Goal: Use online tool/utility: Use online tool/utility

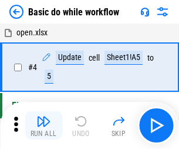
click at [43, 125] on img "button" at bounding box center [43, 121] width 14 height 14
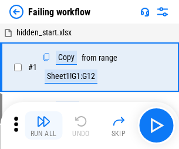
click at [43, 125] on img "button" at bounding box center [43, 121] width 14 height 14
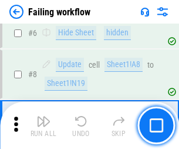
scroll to position [249, 0]
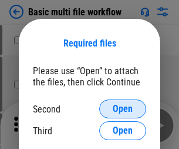
click at [123, 109] on span "Open" at bounding box center [123, 108] width 20 height 9
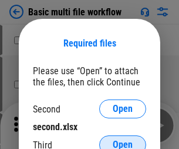
click at [123, 140] on span "Open" at bounding box center [123, 144] width 20 height 9
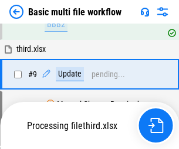
scroll to position [324, 0]
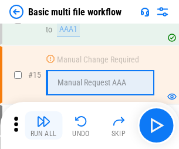
click at [43, 125] on img "button" at bounding box center [43, 121] width 14 height 14
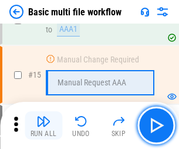
scroll to position [782, 0]
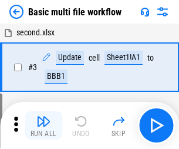
click at [43, 125] on img "button" at bounding box center [43, 121] width 14 height 14
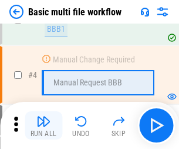
click at [43, 125] on img "button" at bounding box center [43, 121] width 14 height 14
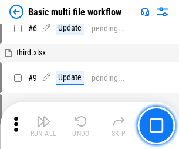
click at [43, 125] on img "button" at bounding box center [43, 121] width 14 height 14
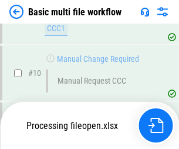
scroll to position [550, 0]
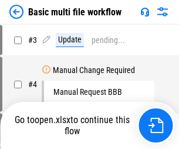
scroll to position [48, 0]
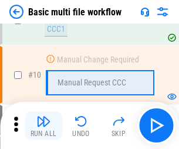
click at [43, 125] on img "button" at bounding box center [43, 121] width 14 height 14
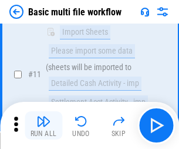
click at [43, 125] on img "button" at bounding box center [43, 121] width 14 height 14
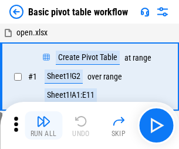
click at [43, 125] on img "button" at bounding box center [43, 121] width 14 height 14
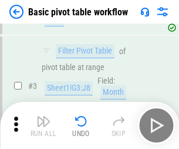
scroll to position [281, 0]
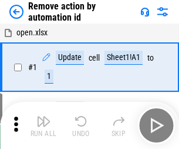
click at [43, 125] on img "button" at bounding box center [43, 121] width 14 height 14
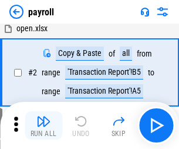
click at [43, 125] on img "button" at bounding box center [43, 121] width 14 height 14
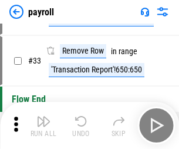
scroll to position [145, 0]
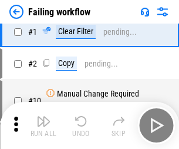
click at [43, 125] on img "button" at bounding box center [43, 121] width 14 height 14
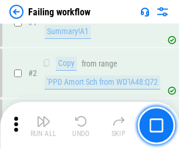
scroll to position [190, 0]
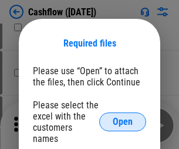
click at [123, 117] on span "Open" at bounding box center [123, 121] width 20 height 9
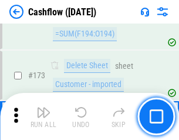
scroll to position [1243, 0]
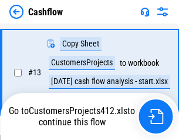
scroll to position [176, 0]
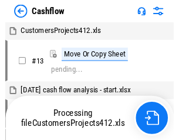
scroll to position [14, 0]
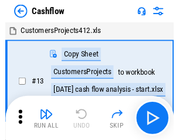
scroll to position [14, 0]
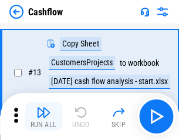
click at [43, 116] on img "button" at bounding box center [43, 112] width 14 height 14
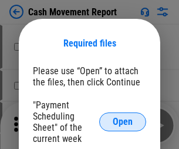
click at [123, 122] on span "Open" at bounding box center [123, 121] width 20 height 9
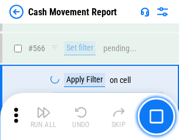
scroll to position [5382, 0]
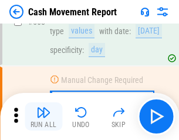
click at [43, 116] on img "button" at bounding box center [43, 112] width 14 height 14
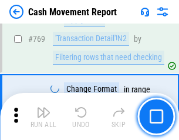
scroll to position [6525, 0]
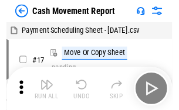
scroll to position [21, 0]
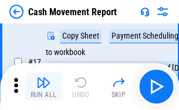
click at [43, 87] on img "button" at bounding box center [43, 83] width 14 height 14
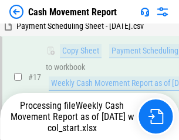
scroll to position [244, 0]
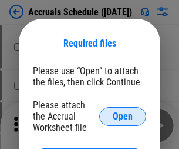
click at [123, 116] on span "Open" at bounding box center [123, 116] width 20 height 9
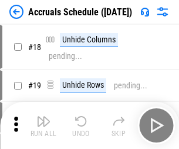
scroll to position [113, 0]
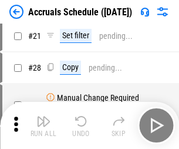
click at [43, 125] on img "button" at bounding box center [43, 121] width 14 height 14
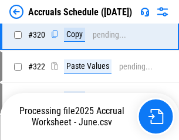
scroll to position [2184, 0]
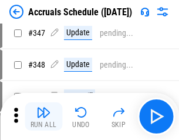
click at [43, 116] on img "button" at bounding box center [43, 112] width 14 height 14
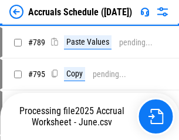
scroll to position [4933, 0]
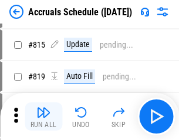
click at [43, 116] on img "button" at bounding box center [43, 112] width 14 height 14
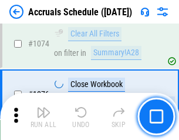
scroll to position [7033, 0]
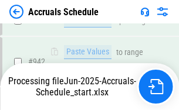
scroll to position [6332, 0]
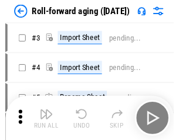
scroll to position [2, 0]
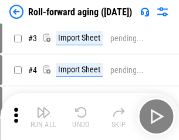
click at [43, 116] on img "button" at bounding box center [43, 112] width 14 height 14
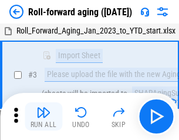
click at [43, 116] on img "button" at bounding box center [43, 112] width 14 height 14
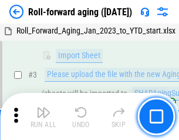
scroll to position [76, 0]
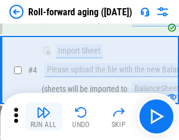
click at [43, 116] on img "button" at bounding box center [43, 112] width 14 height 14
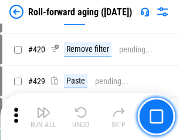
scroll to position [4072, 0]
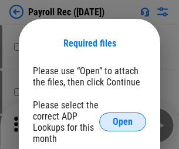
click at [123, 122] on span "Open" at bounding box center [123, 121] width 20 height 9
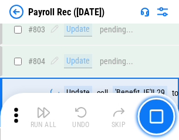
scroll to position [7460, 0]
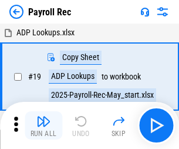
click at [43, 125] on img "button" at bounding box center [43, 121] width 14 height 14
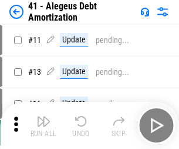
click at [43, 125] on img "button" at bounding box center [43, 121] width 14 height 14
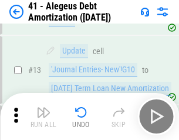
scroll to position [145, 0]
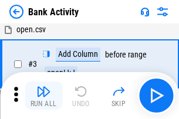
click at [43, 96] on img "button" at bounding box center [43, 92] width 14 height 14
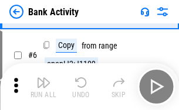
scroll to position [62, 0]
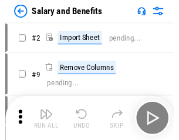
scroll to position [16, 0]
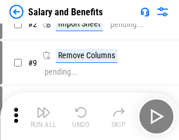
click at [43, 116] on img "button" at bounding box center [43, 112] width 14 height 14
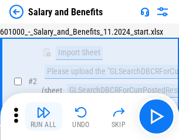
click at [43, 116] on img "button" at bounding box center [43, 112] width 14 height 14
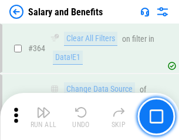
scroll to position [5530, 0]
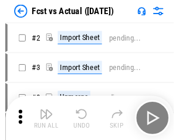
scroll to position [15, 0]
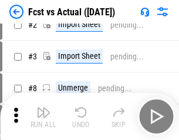
click at [43, 116] on img "button" at bounding box center [43, 112] width 14 height 14
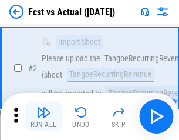
click at [43, 116] on img "button" at bounding box center [43, 112] width 14 height 14
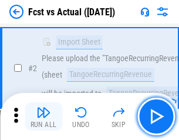
scroll to position [110, 0]
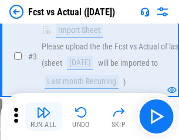
click at [43, 116] on img "button" at bounding box center [43, 112] width 14 height 14
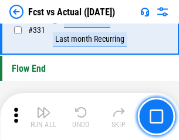
scroll to position [5621, 0]
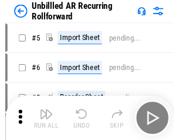
scroll to position [25, 0]
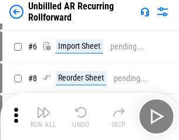
click at [43, 116] on img "button" at bounding box center [43, 112] width 14 height 14
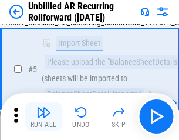
click at [43, 116] on img "button" at bounding box center [43, 112] width 14 height 14
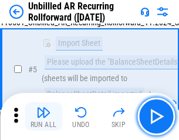
scroll to position [110, 0]
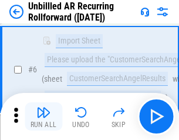
click at [43, 116] on img "button" at bounding box center [43, 112] width 14 height 14
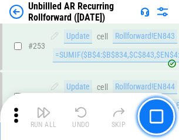
scroll to position [3989, 0]
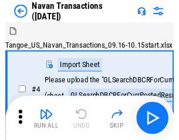
scroll to position [19, 0]
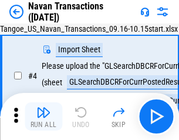
click at [43, 116] on img "button" at bounding box center [43, 112] width 14 height 14
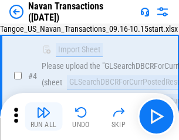
click at [43, 116] on img "button" at bounding box center [43, 112] width 14 height 14
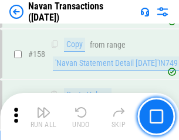
scroll to position [3807, 0]
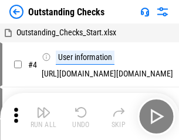
click at [43, 116] on img "button" at bounding box center [43, 112] width 14 height 14
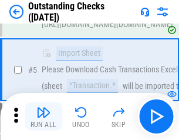
click at [43, 116] on img "button" at bounding box center [43, 112] width 14 height 14
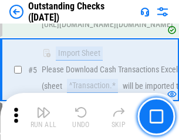
scroll to position [123, 0]
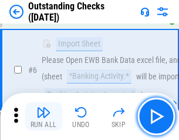
click at [43, 116] on img "button" at bounding box center [43, 112] width 14 height 14
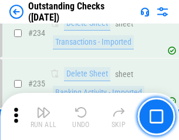
scroll to position [3566, 0]
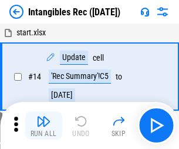
click at [43, 125] on img "button" at bounding box center [43, 121] width 14 height 14
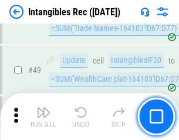
scroll to position [457, 0]
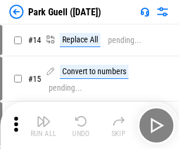
click at [43, 116] on img "button" at bounding box center [43, 121] width 14 height 14
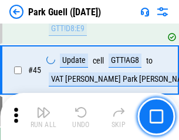
scroll to position [1468, 0]
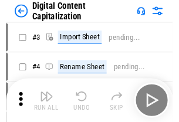
scroll to position [34, 0]
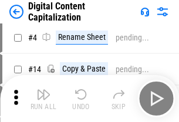
click at [43, 99] on img "button" at bounding box center [43, 94] width 14 height 14
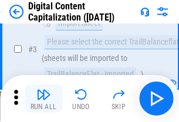
click at [43, 99] on img "button" at bounding box center [43, 94] width 14 height 14
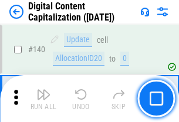
scroll to position [1245, 0]
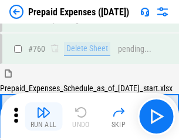
click at [43, 116] on img "button" at bounding box center [43, 112] width 14 height 14
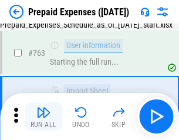
click at [43, 116] on img "button" at bounding box center [43, 112] width 14 height 14
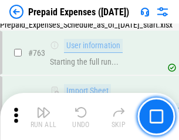
scroll to position [3324, 0]
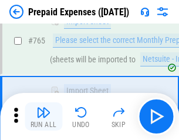
click at [43, 116] on img "button" at bounding box center [43, 112] width 14 height 14
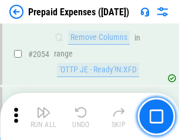
scroll to position [12274, 0]
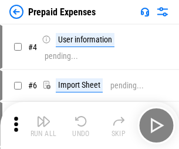
click at [43, 125] on img "button" at bounding box center [43, 121] width 14 height 14
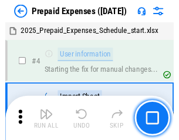
scroll to position [52, 0]
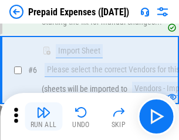
click at [43, 116] on img "button" at bounding box center [43, 112] width 14 height 14
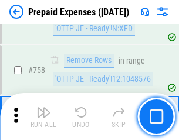
scroll to position [4184, 0]
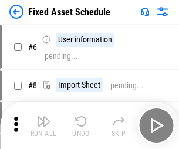
click at [43, 125] on img "button" at bounding box center [43, 121] width 14 height 14
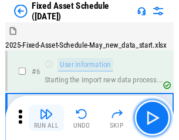
scroll to position [63, 0]
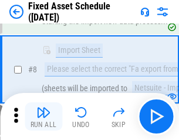
click at [43, 116] on img "button" at bounding box center [43, 112] width 14 height 14
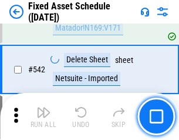
scroll to position [4186, 0]
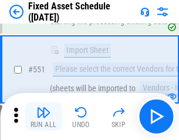
click at [43, 116] on img "button" at bounding box center [43, 112] width 14 height 14
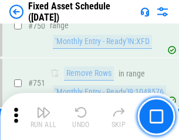
scroll to position [5725, 0]
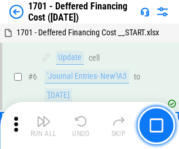
scroll to position [141, 0]
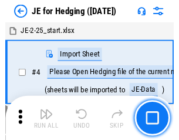
scroll to position [2, 0]
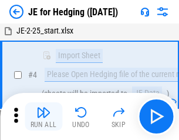
click at [43, 116] on img "button" at bounding box center [43, 112] width 14 height 14
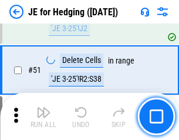
scroll to position [760, 0]
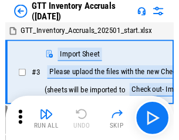
scroll to position [2, 0]
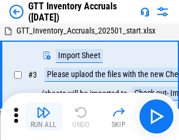
click at [43, 116] on img "button" at bounding box center [43, 112] width 14 height 14
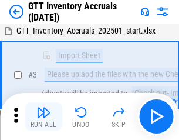
click at [43, 116] on img "button" at bounding box center [43, 112] width 14 height 14
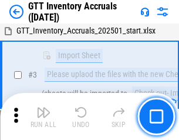
scroll to position [76, 0]
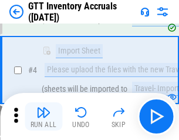
click at [43, 116] on img "button" at bounding box center [43, 112] width 14 height 14
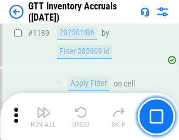
scroll to position [9589, 0]
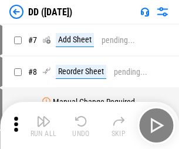
click at [43, 125] on img "button" at bounding box center [43, 121] width 14 height 14
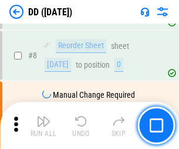
scroll to position [113, 0]
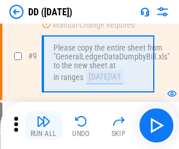
click at [43, 125] on img "button" at bounding box center [43, 121] width 14 height 14
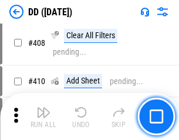
scroll to position [5254, 0]
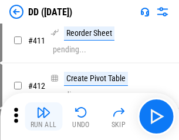
click at [43, 116] on img "button" at bounding box center [43, 112] width 14 height 14
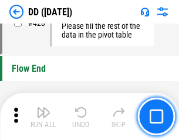
scroll to position [5620, 0]
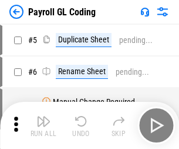
click at [43, 125] on img "button" at bounding box center [43, 121] width 14 height 14
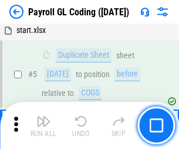
scroll to position [141, 0]
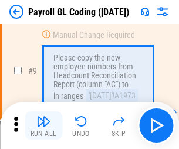
click at [43, 125] on img "button" at bounding box center [43, 121] width 14 height 14
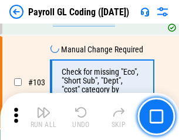
scroll to position [2755, 0]
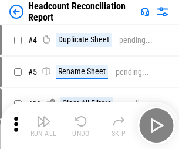
click at [43, 125] on img "button" at bounding box center [43, 121] width 14 height 14
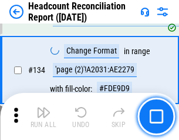
scroll to position [1412, 0]
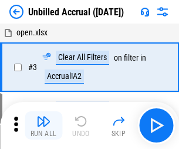
click at [43, 125] on img "button" at bounding box center [43, 121] width 14 height 14
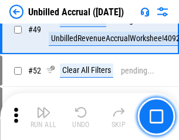
scroll to position [1065, 0]
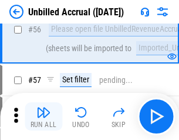
click at [43, 116] on img "button" at bounding box center [43, 112] width 14 height 14
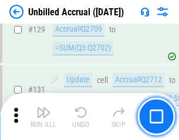
scroll to position [3498, 0]
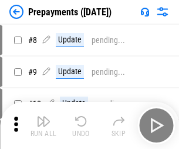
click at [43, 125] on img "button" at bounding box center [43, 121] width 14 height 14
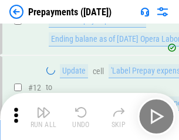
scroll to position [73, 0]
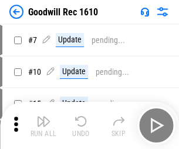
click at [43, 125] on img "button" at bounding box center [43, 121] width 14 height 14
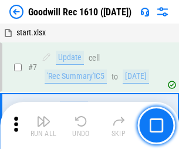
scroll to position [201, 0]
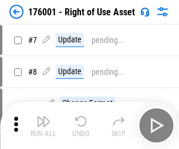
click at [43, 125] on img "button" at bounding box center [43, 121] width 14 height 14
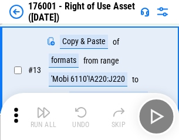
scroll to position [76, 0]
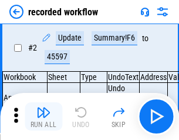
click at [43, 116] on img "button" at bounding box center [43, 112] width 14 height 14
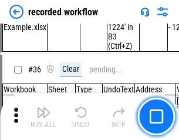
scroll to position [3670, 0]
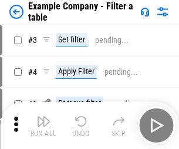
click at [43, 125] on img "button" at bounding box center [43, 121] width 14 height 14
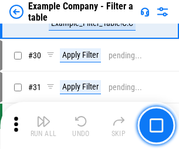
scroll to position [1074, 0]
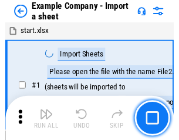
scroll to position [18, 0]
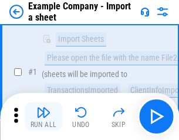
click at [43, 116] on img "button" at bounding box center [43, 112] width 14 height 14
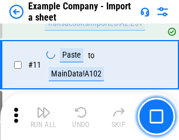
scroll to position [260, 0]
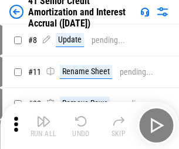
click at [43, 116] on img "button" at bounding box center [43, 121] width 14 height 14
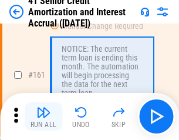
click at [43, 116] on img "button" at bounding box center [43, 112] width 14 height 14
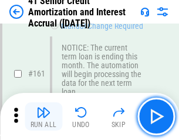
scroll to position [1256, 0]
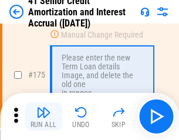
click at [43, 116] on img "button" at bounding box center [43, 112] width 14 height 14
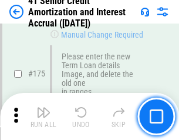
scroll to position [1375, 0]
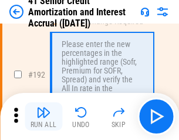
click at [43, 116] on img "button" at bounding box center [43, 112] width 14 height 14
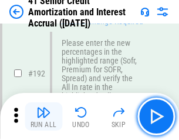
scroll to position [1498, 0]
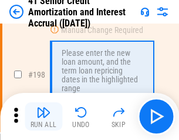
click at [43, 116] on img "button" at bounding box center [43, 112] width 14 height 14
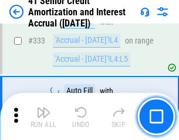
scroll to position [3000, 0]
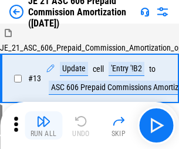
click at [43, 116] on img "button" at bounding box center [43, 121] width 14 height 14
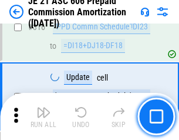
scroll to position [2192, 0]
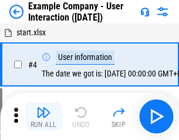
click at [43, 116] on img "button" at bounding box center [43, 112] width 14 height 14
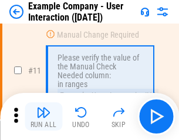
click at [43, 116] on img "button" at bounding box center [43, 112] width 14 height 14
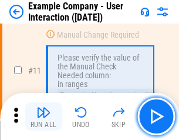
scroll to position [254, 0]
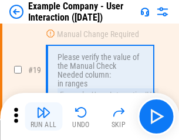
click at [43, 116] on img "button" at bounding box center [43, 112] width 14 height 14
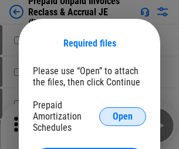
click at [123, 116] on span "Open" at bounding box center [123, 116] width 20 height 9
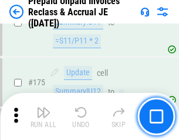
scroll to position [1585, 0]
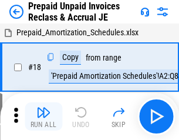
click at [43, 116] on img "button" at bounding box center [43, 112] width 14 height 14
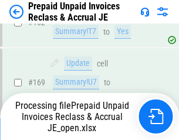
scroll to position [1022, 0]
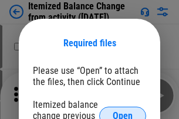
click at [123, 112] on span "Open" at bounding box center [123, 116] width 20 height 9
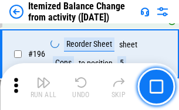
scroll to position [2260, 0]
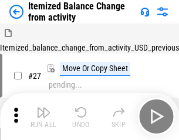
scroll to position [18, 0]
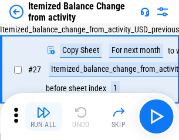
click at [43, 116] on img "button" at bounding box center [43, 112] width 14 height 14
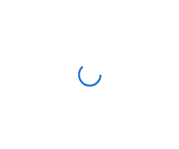
scroll to position [5, 0]
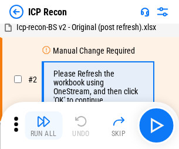
click at [43, 125] on img "button" at bounding box center [43, 121] width 14 height 14
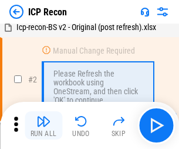
click at [43, 125] on img "button" at bounding box center [43, 121] width 14 height 14
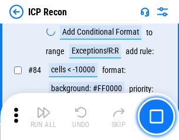
scroll to position [1151, 0]
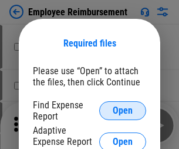
click at [123, 110] on span "Open" at bounding box center [123, 110] width 20 height 9
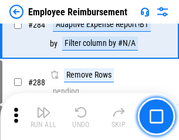
scroll to position [3192, 0]
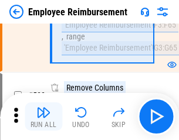
click at [43, 116] on img "button" at bounding box center [43, 112] width 14 height 14
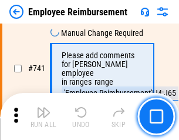
scroll to position [8238, 0]
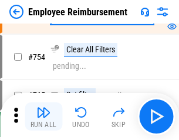
click at [43, 116] on img "button" at bounding box center [43, 112] width 14 height 14
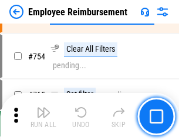
click at [43, 116] on img "button" at bounding box center [43, 112] width 14 height 14
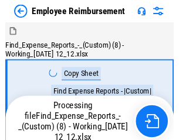
scroll to position [40, 0]
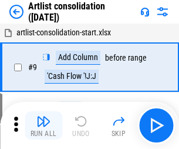
click at [43, 125] on img "button" at bounding box center [43, 121] width 14 height 14
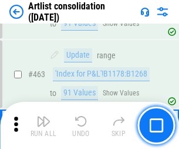
scroll to position [5142, 0]
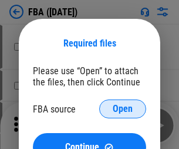
click at [123, 109] on span "Open" at bounding box center [123, 108] width 20 height 9
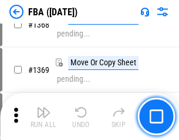
scroll to position [12611, 0]
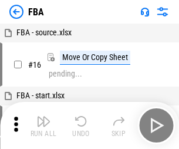
scroll to position [12, 0]
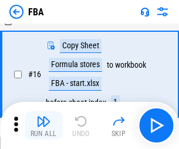
click at [43, 125] on img "button" at bounding box center [43, 121] width 14 height 14
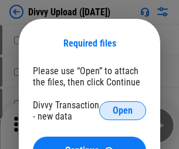
click at [123, 110] on span "Open" at bounding box center [123, 110] width 20 height 9
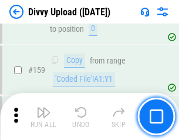
scroll to position [1216, 0]
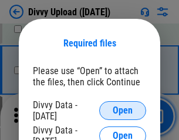
click at [123, 110] on span "Open" at bounding box center [123, 110] width 20 height 9
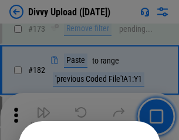
scroll to position [1318, 0]
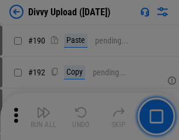
scroll to position [1482, 0]
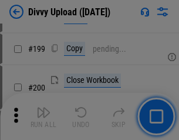
scroll to position [1707, 0]
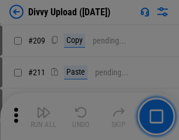
scroll to position [1995, 0]
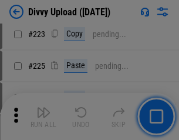
scroll to position [2343, 0]
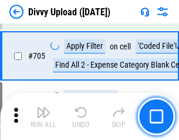
scroll to position [8033, 0]
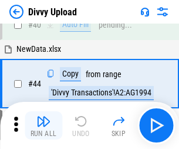
click at [43, 125] on img "button" at bounding box center [43, 121] width 14 height 14
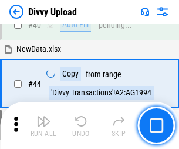
scroll to position [129, 0]
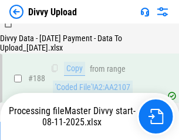
scroll to position [1382, 0]
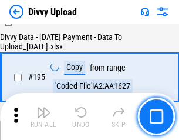
scroll to position [1641, 0]
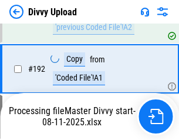
scroll to position [1573, 0]
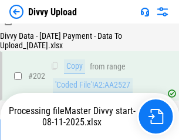
scroll to position [1900, 0]
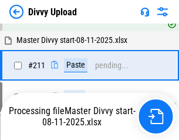
scroll to position [2269, 0]
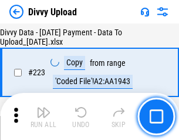
scroll to position [2677, 0]
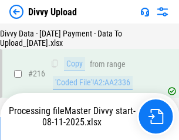
scroll to position [2418, 0]
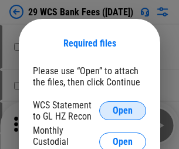
click at [123, 110] on span "Open" at bounding box center [123, 110] width 20 height 9
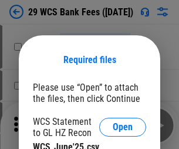
scroll to position [16, 0]
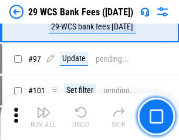
scroll to position [1144, 0]
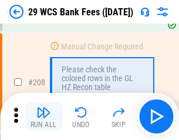
click at [43, 116] on img "button" at bounding box center [43, 112] width 14 height 14
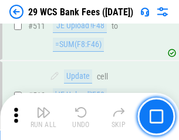
scroll to position [5908, 0]
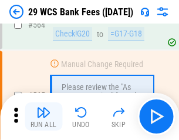
click at [43, 116] on img "button" at bounding box center [43, 112] width 14 height 14
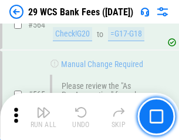
scroll to position [6351, 0]
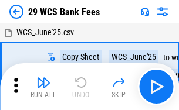
scroll to position [21, 0]
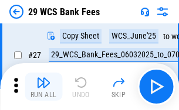
click at [43, 87] on img "button" at bounding box center [43, 83] width 14 height 14
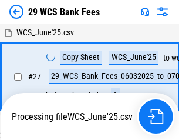
scroll to position [6, 0]
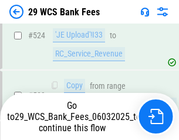
scroll to position [6269, 0]
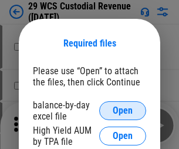
click at [123, 110] on span "Open" at bounding box center [123, 110] width 20 height 9
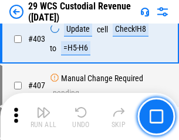
scroll to position [5439, 0]
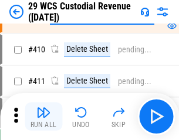
click at [43, 116] on img "button" at bounding box center [43, 112] width 14 height 14
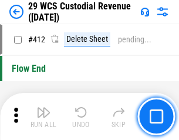
scroll to position [5608, 0]
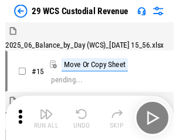
scroll to position [28, 0]
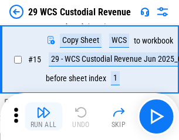
click at [43, 116] on img "button" at bounding box center [43, 112] width 14 height 14
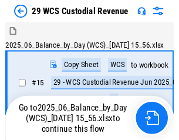
scroll to position [22, 0]
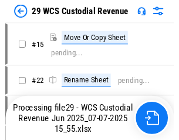
scroll to position [22, 0]
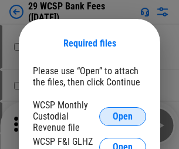
click at [123, 116] on span "Open" at bounding box center [123, 116] width 20 height 9
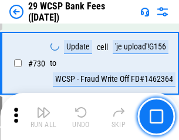
scroll to position [5917, 0]
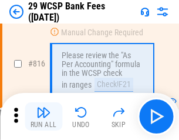
click at [43, 116] on img "button" at bounding box center [43, 112] width 14 height 14
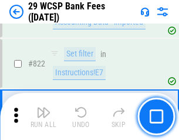
scroll to position [7234, 0]
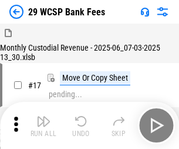
click at [43, 116] on img "button" at bounding box center [43, 121] width 14 height 14
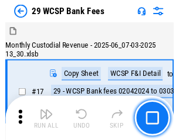
scroll to position [28, 0]
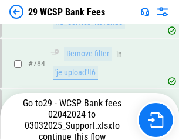
scroll to position [6941, 0]
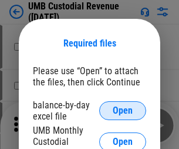
click at [123, 110] on span "Open" at bounding box center [123, 110] width 20 height 9
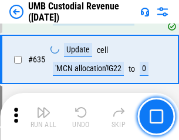
scroll to position [6145, 0]
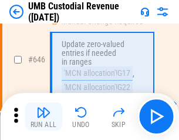
click at [43, 116] on img "button" at bounding box center [43, 112] width 14 height 14
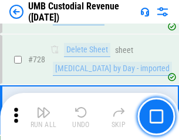
scroll to position [7244, 0]
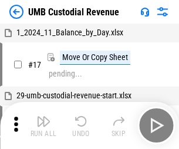
scroll to position [9, 0]
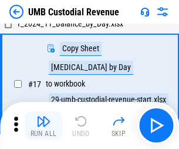
click at [43, 125] on img "button" at bounding box center [43, 121] width 14 height 14
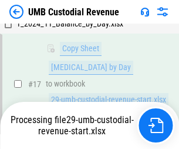
scroll to position [232, 0]
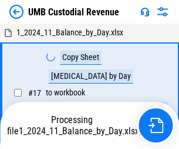
scroll to position [9, 0]
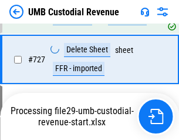
scroll to position [7217, 0]
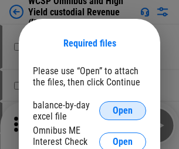
click at [123, 110] on span "Open" at bounding box center [123, 110] width 20 height 9
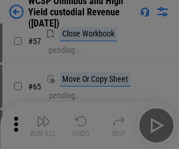
scroll to position [512, 0]
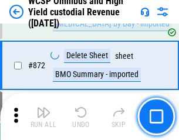
scroll to position [9938, 0]
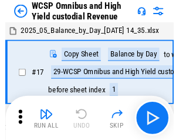
scroll to position [6, 0]
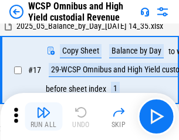
click at [43, 116] on img "button" at bounding box center [43, 112] width 14 height 14
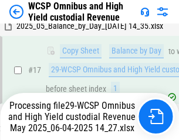
scroll to position [244, 0]
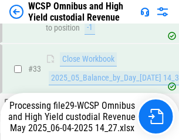
scroll to position [581, 0]
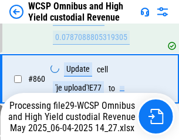
scroll to position [9911, 0]
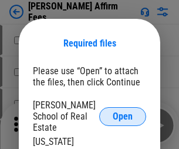
click at [123, 112] on span "Open" at bounding box center [123, 116] width 20 height 9
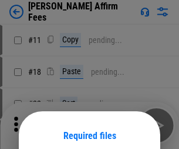
scroll to position [92, 0]
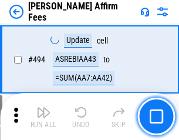
scroll to position [3193, 0]
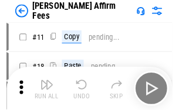
scroll to position [12, 0]
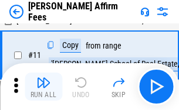
click at [43, 87] on img "button" at bounding box center [43, 83] width 14 height 14
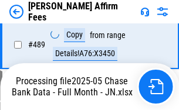
scroll to position [3080, 0]
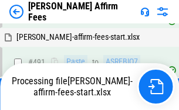
scroll to position [3148, 0]
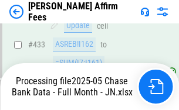
scroll to position [3080, 0]
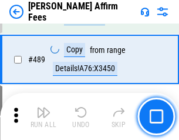
scroll to position [3065, 0]
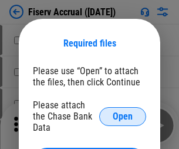
click at [123, 112] on span "Open" at bounding box center [123, 116] width 20 height 9
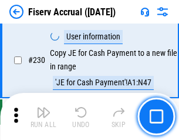
scroll to position [3721, 0]
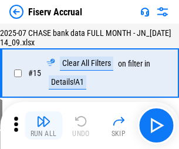
click at [43, 125] on img "button" at bounding box center [43, 121] width 14 height 14
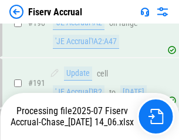
scroll to position [3087, 0]
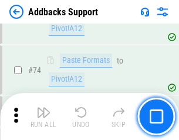
scroll to position [855, 0]
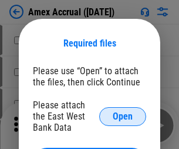
click at [123, 116] on span "Open" at bounding box center [123, 116] width 20 height 9
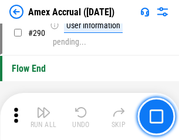
scroll to position [3513, 0]
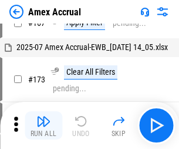
click at [43, 125] on img "button" at bounding box center [43, 121] width 14 height 14
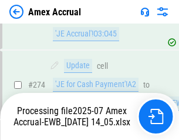
scroll to position [3423, 0]
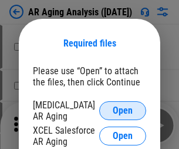
click at [123, 109] on span "Open" at bounding box center [123, 110] width 20 height 9
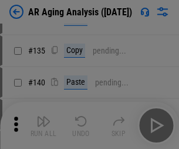
scroll to position [353, 0]
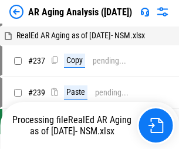
scroll to position [12, 0]
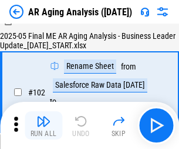
click at [43, 125] on img "button" at bounding box center [43, 121] width 14 height 14
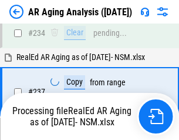
scroll to position [1820, 0]
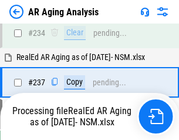
scroll to position [1807, 0]
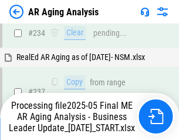
scroll to position [1807, 0]
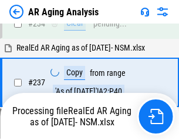
scroll to position [1807, 0]
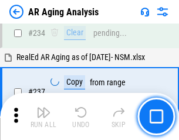
scroll to position [1807, 0]
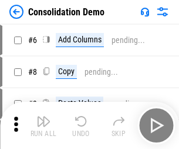
click at [43, 125] on img "button" at bounding box center [43, 121] width 14 height 14
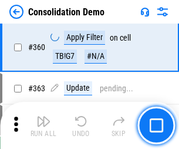
scroll to position [3936, 0]
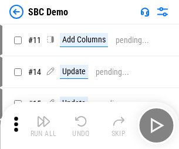
click at [43, 125] on img "button" at bounding box center [43, 121] width 14 height 14
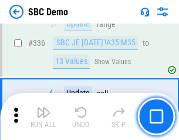
scroll to position [3089, 0]
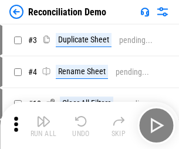
click at [43, 125] on img "button" at bounding box center [43, 121] width 14 height 14
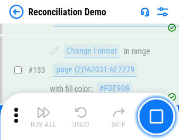
scroll to position [1394, 0]
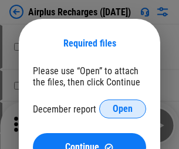
click at [123, 109] on span "Open" at bounding box center [123, 108] width 20 height 9
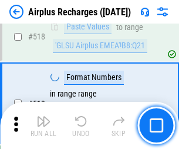
scroll to position [5053, 0]
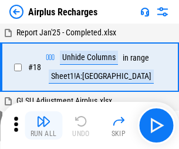
click at [43, 125] on img "button" at bounding box center [43, 121] width 14 height 14
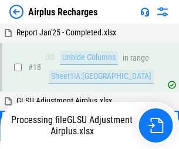
scroll to position [52, 0]
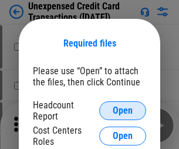
click at [123, 110] on span "Open" at bounding box center [123, 110] width 20 height 9
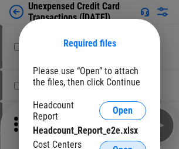
click at [123, 145] on span "Open" at bounding box center [123, 149] width 20 height 9
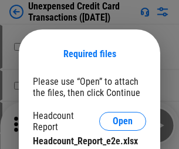
scroll to position [11, 0]
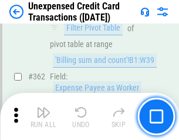
scroll to position [3020, 0]
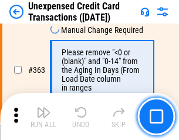
click at [43, 116] on img "button" at bounding box center [43, 112] width 14 height 14
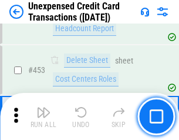
scroll to position [4005, 0]
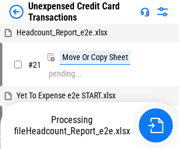
scroll to position [18, 0]
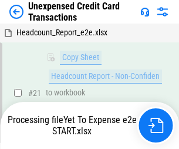
scroll to position [251, 0]
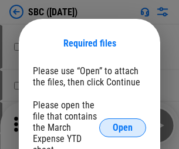
click at [123, 127] on span "Open" at bounding box center [123, 127] width 20 height 9
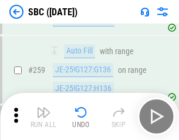
scroll to position [2295, 0]
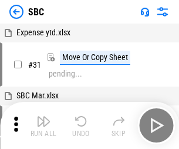
scroll to position [12, 0]
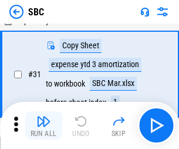
click at [43, 125] on img "button" at bounding box center [43, 121] width 14 height 14
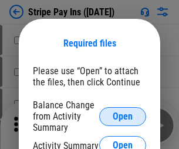
click at [123, 116] on span "Open" at bounding box center [123, 116] width 20 height 9
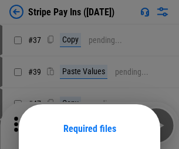
scroll to position [85, 0]
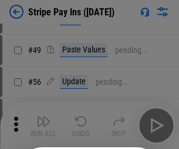
scroll to position [213, 0]
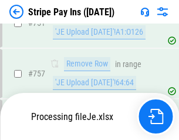
scroll to position [6183, 0]
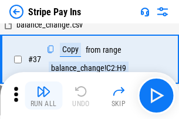
click at [43, 96] on img "button" at bounding box center [43, 92] width 14 height 14
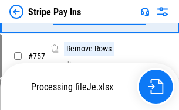
scroll to position [6157, 0]
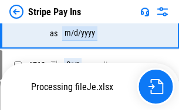
scroll to position [6157, 0]
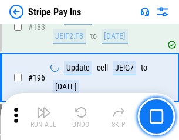
scroll to position [1589, 0]
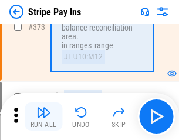
click at [43, 116] on img "button" at bounding box center [43, 112] width 14 height 14
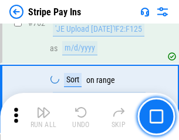
scroll to position [6143, 0]
